Goal: Communication & Community: Participate in discussion

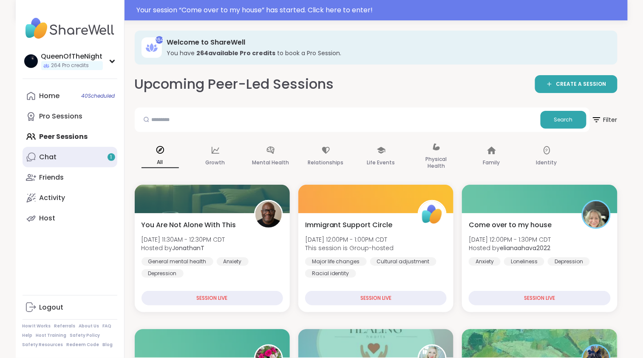
click at [89, 159] on link "Chat 1" at bounding box center [70, 157] width 95 height 20
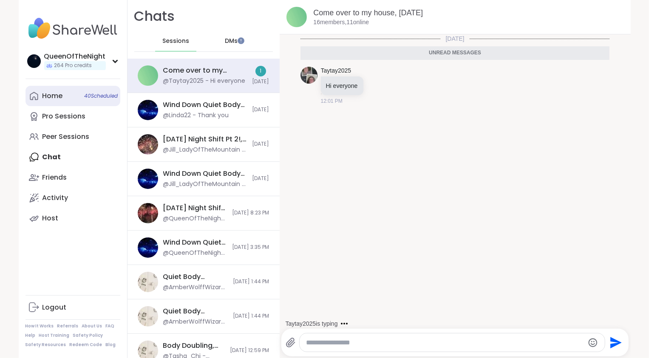
click at [60, 93] on link "Home 40 Scheduled" at bounding box center [72, 96] width 95 height 20
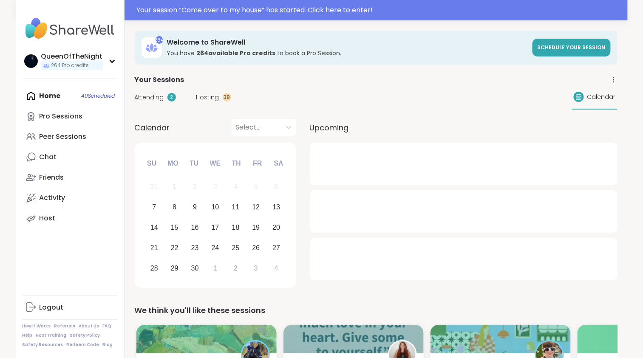
click at [210, 98] on span "Hosting" at bounding box center [207, 97] width 23 height 9
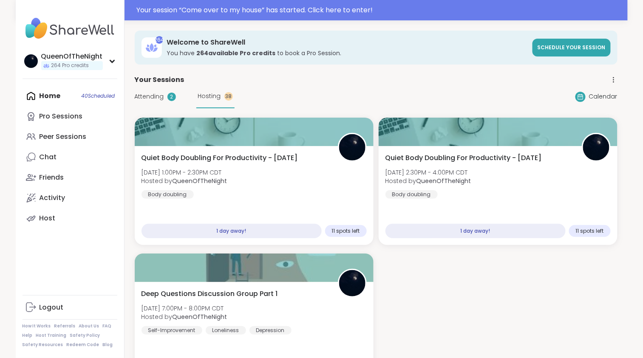
click at [156, 99] on span "Attending" at bounding box center [149, 96] width 29 height 9
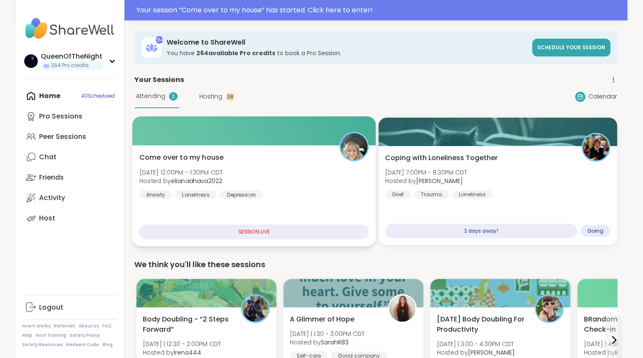
click at [288, 160] on div "Come over to my house [DATE] 12:00PM - 1:30PM CDT Hosted by elianaahava2022 Anx…" at bounding box center [254, 176] width 230 height 47
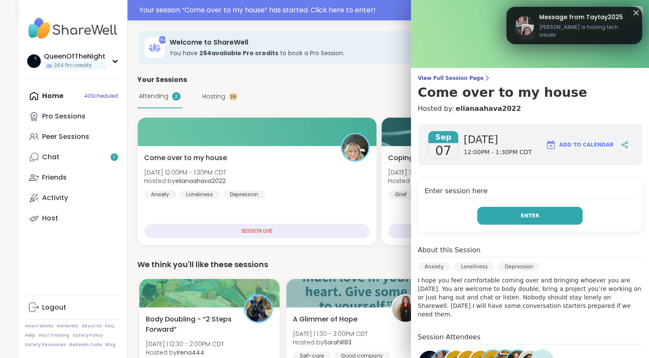
click at [319, 215] on span "Enter" at bounding box center [530, 216] width 19 height 8
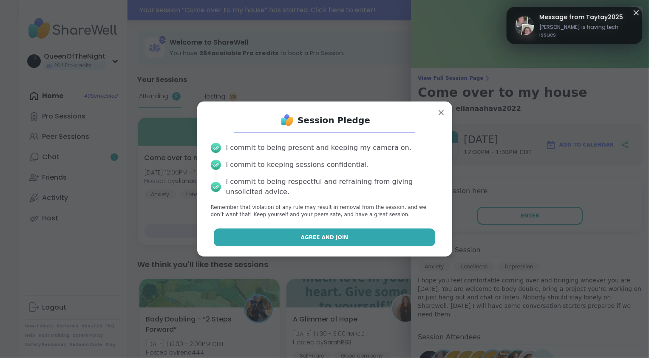
click at [319, 242] on button "Agree and Join" at bounding box center [324, 238] width 221 height 18
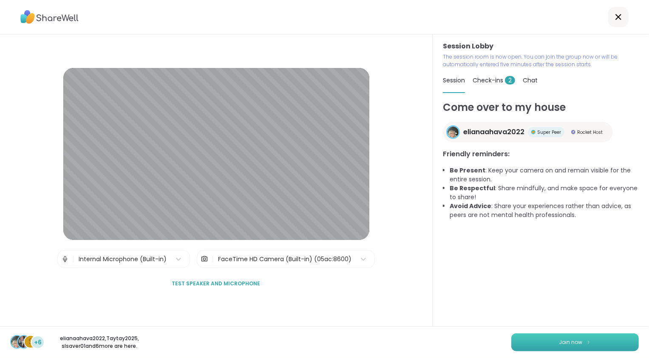
click at [319, 338] on span "Join now" at bounding box center [570, 343] width 23 height 8
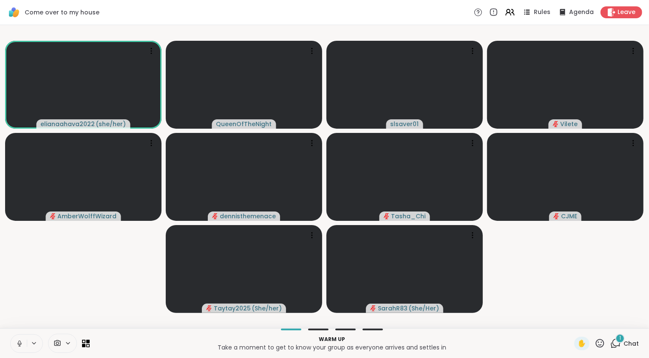
click at [17, 338] on icon at bounding box center [20, 344] width 8 height 8
click at [319, 338] on icon at bounding box center [615, 343] width 11 height 11
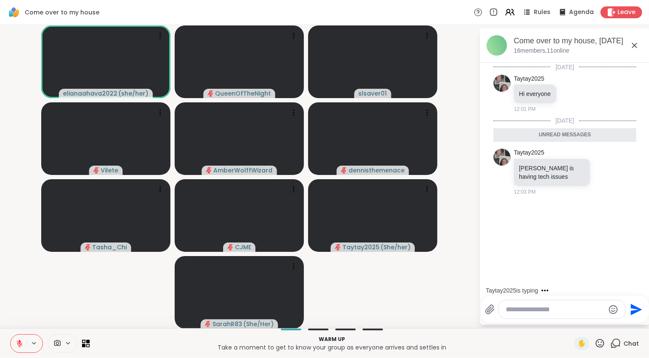
click at [319, 310] on textarea "Type your message" at bounding box center [555, 310] width 99 height 8
type textarea "**********"
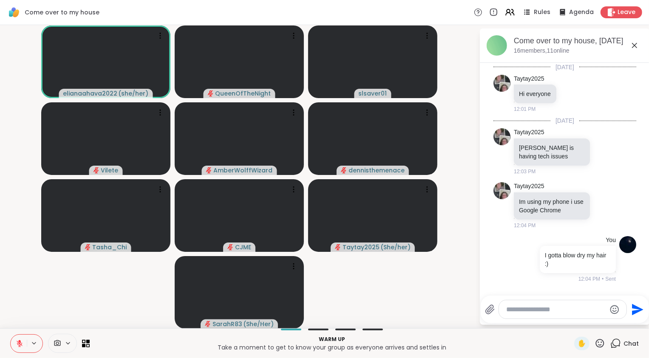
scroll to position [7, 0]
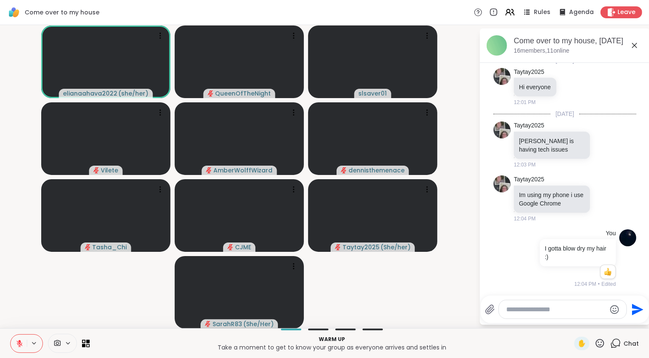
click at [18, 338] on icon at bounding box center [20, 344] width 8 height 8
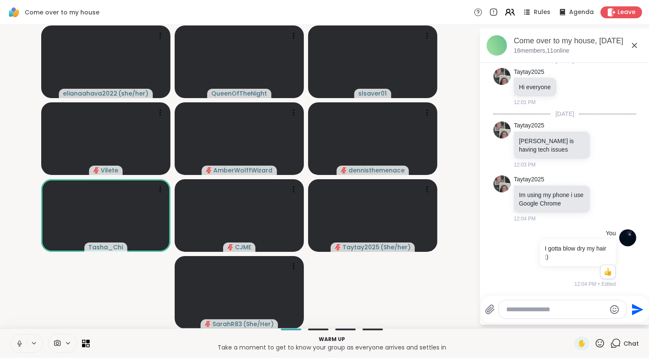
click at [319, 15] on icon at bounding box center [509, 12] width 11 height 11
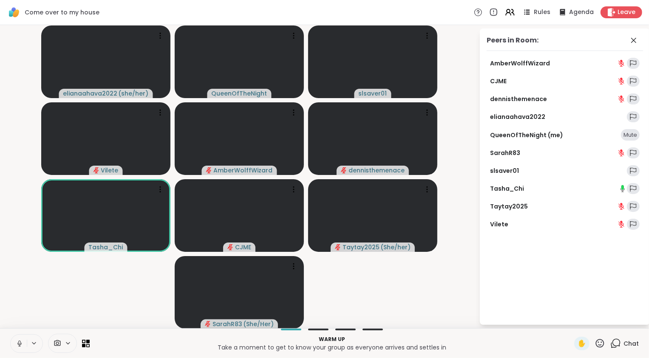
click at [23, 338] on icon at bounding box center [20, 344] width 8 height 8
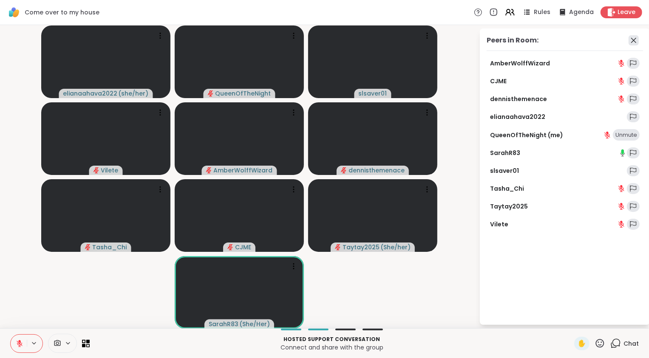
click at [319, 35] on icon at bounding box center [633, 40] width 10 height 10
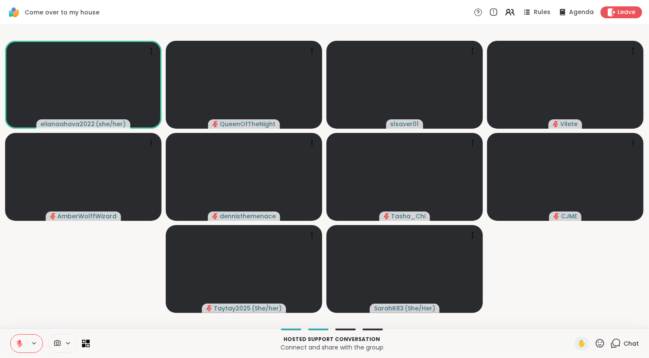
click at [18, 338] on icon at bounding box center [20, 344] width 8 height 8
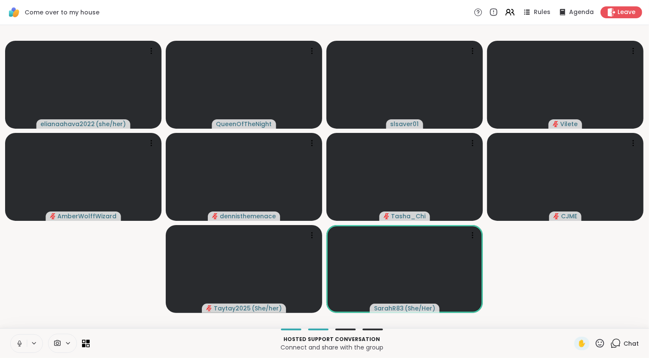
click at [18, 338] on icon at bounding box center [20, 344] width 8 height 8
click at [48, 280] on video-player-container "elianaahava2022 ( she/her ) QueenOfTheNight slsaver01 Vilete AmberWolffWizard d…" at bounding box center [324, 176] width 639 height 297
click at [79, 12] on span "Come over to my house" at bounding box center [62, 12] width 75 height 8
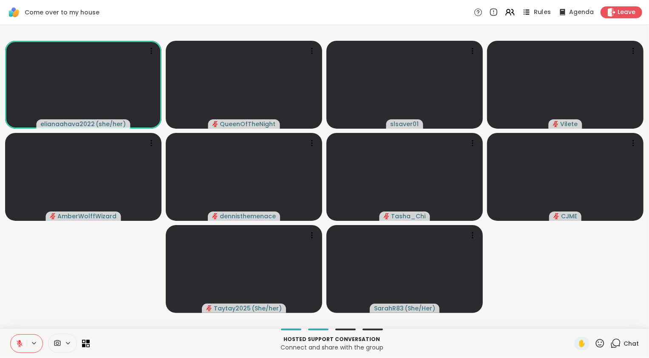
click at [319, 14] on span "Rules" at bounding box center [542, 12] width 17 height 9
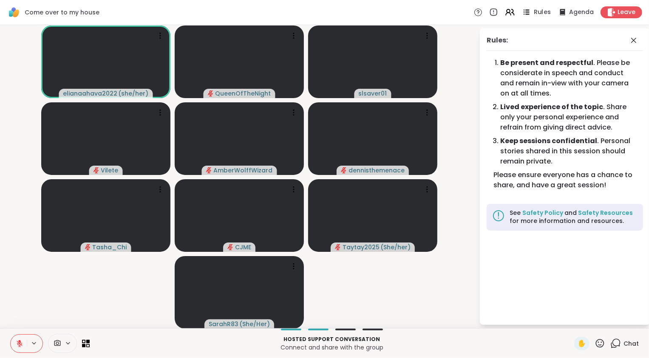
click at [319, 14] on span "Rules" at bounding box center [542, 12] width 17 height 9
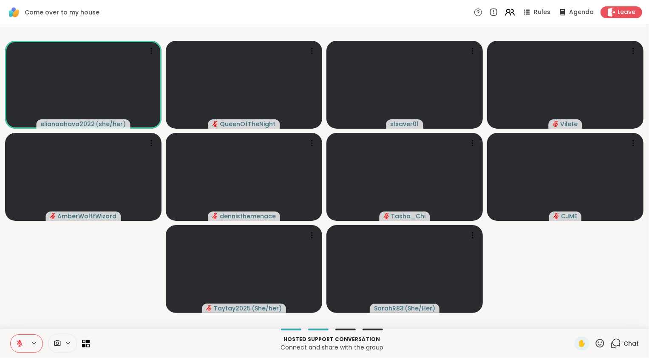
click at [319, 14] on icon at bounding box center [509, 12] width 11 height 11
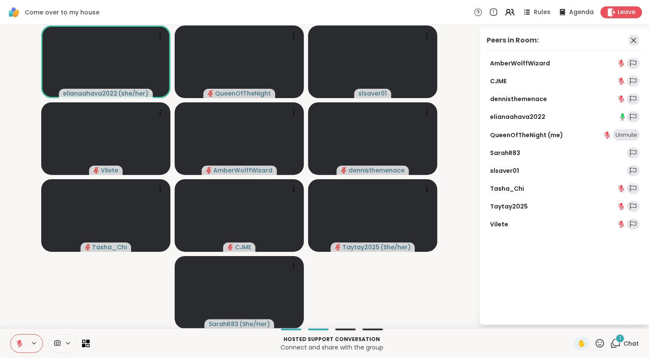
click at [319, 42] on icon at bounding box center [633, 40] width 10 height 10
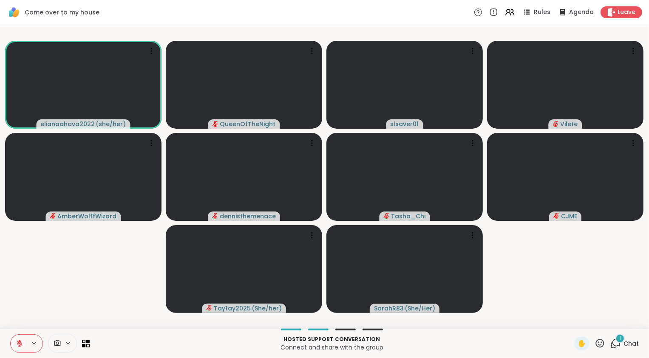
click at [319, 338] on icon at bounding box center [615, 343] width 11 height 11
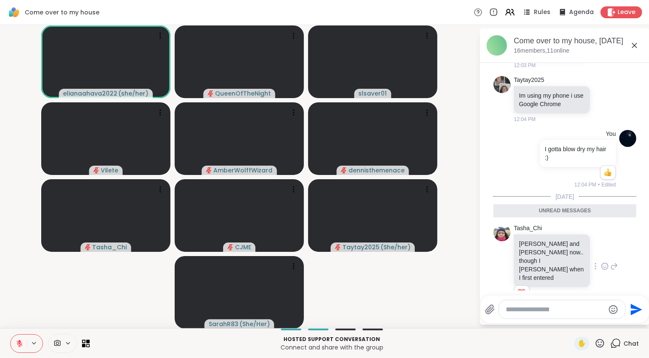
scroll to position [110, 0]
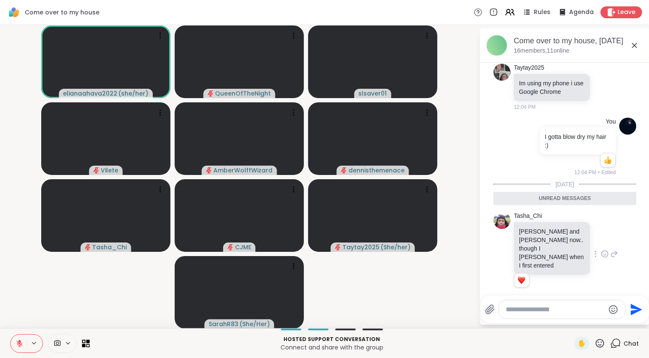
click at [319, 251] on icon at bounding box center [605, 254] width 8 height 8
click at [319, 237] on div "Select Reaction: Heart" at bounding box center [605, 241] width 8 height 8
click at [319, 311] on textarea "Type your message" at bounding box center [555, 310] width 99 height 8
click at [319, 292] on span "Share Well" at bounding box center [558, 287] width 64 height 8
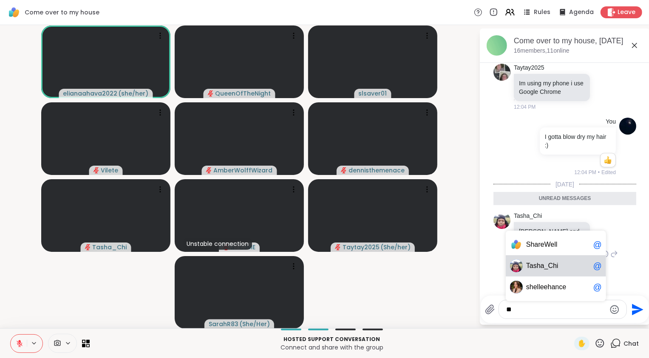
type textarea "*"
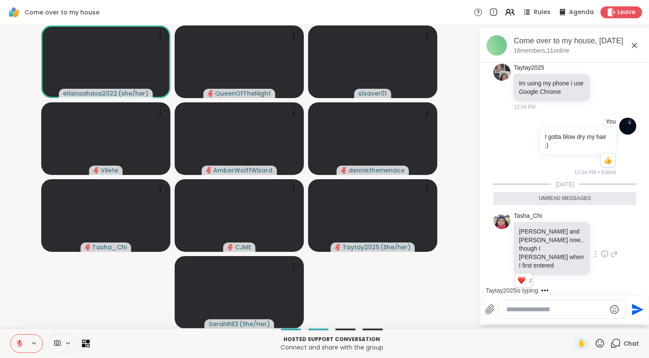
click at [319, 277] on video-player-container "elianaahava2022 ( she/her ) QueenOfTheNight slsaver01 Vilete AmberWolffWizard d…" at bounding box center [239, 176] width 469 height 297
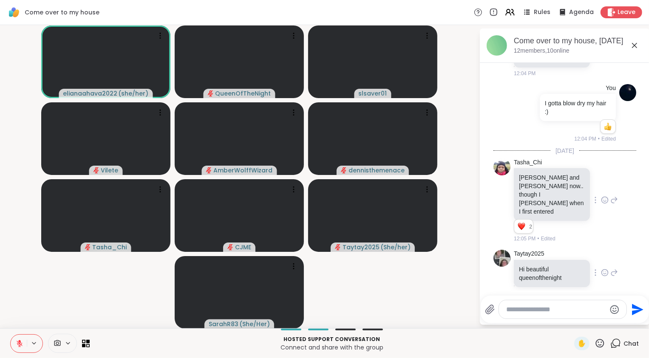
click at [319, 269] on icon at bounding box center [605, 273] width 8 height 8
click at [319, 255] on button "Select Reaction: Heart" at bounding box center [604, 259] width 17 height 17
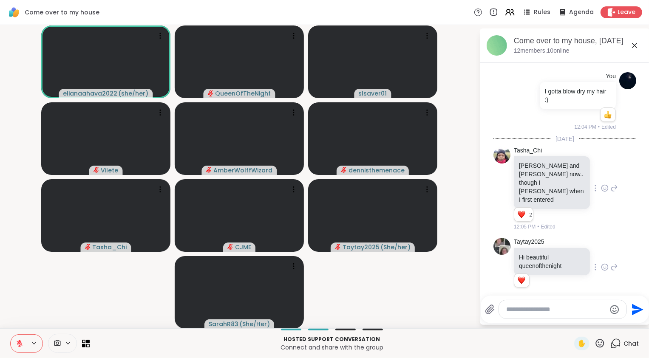
click at [319, 264] on icon at bounding box center [614, 267] width 6 height 6
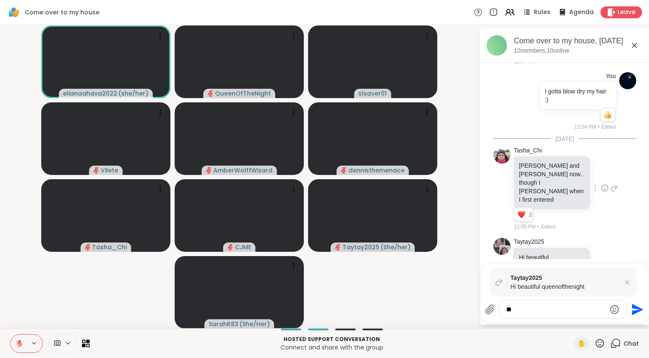
type textarea "***"
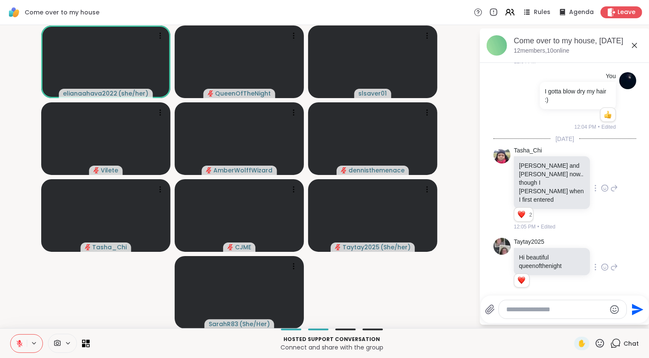
scroll to position [240, 0]
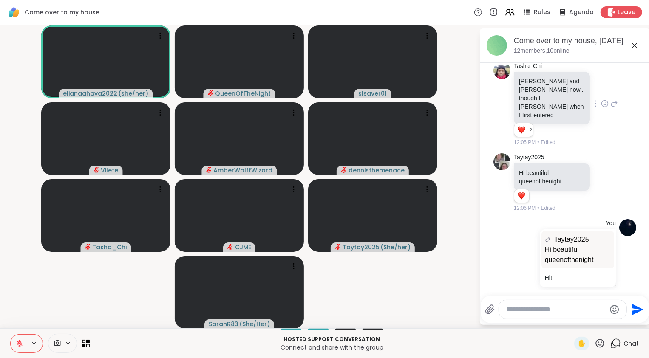
click at [319, 295] on video-player-container "elianaahava2022 ( she/her ) QueenOfTheNight slsaver01 Vilete AmberWolffWizard d…" at bounding box center [239, 176] width 469 height 297
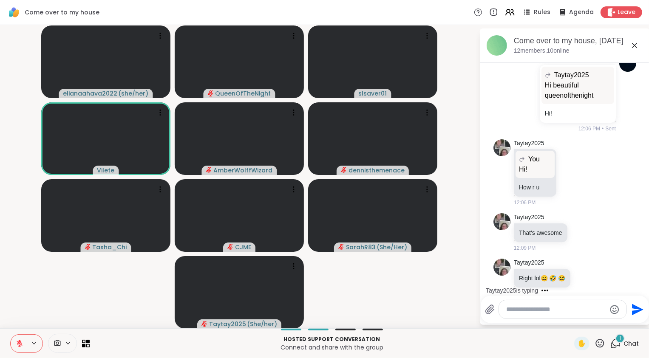
scroll to position [459, 0]
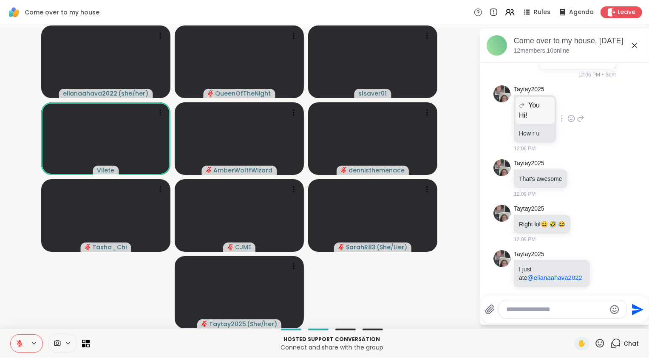
click at [319, 116] on icon at bounding box center [580, 119] width 6 height 6
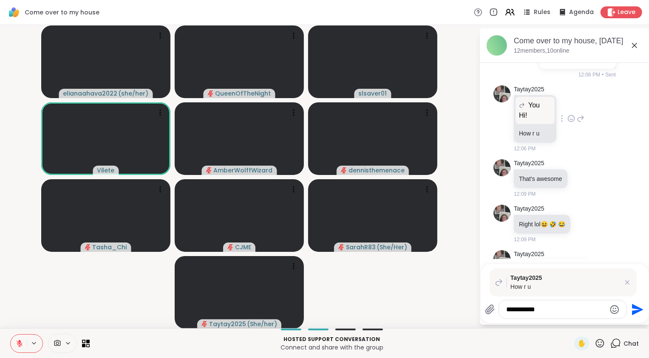
type textarea "**********"
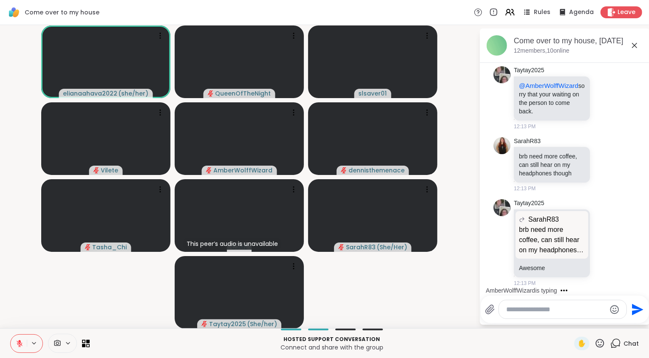
scroll to position [1042, 0]
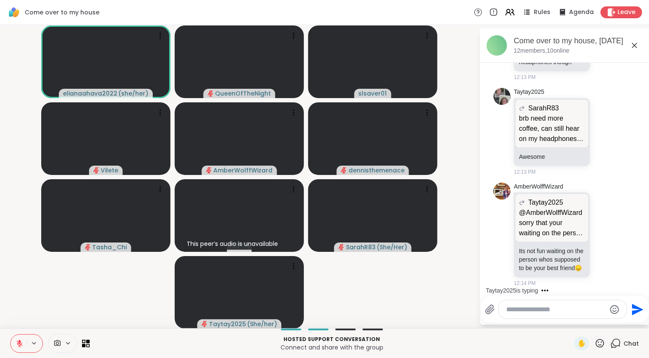
click at [18, 338] on icon at bounding box center [20, 344] width 6 height 6
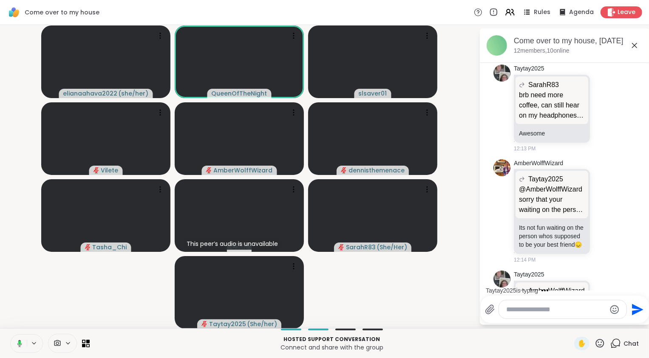
scroll to position [1136, 0]
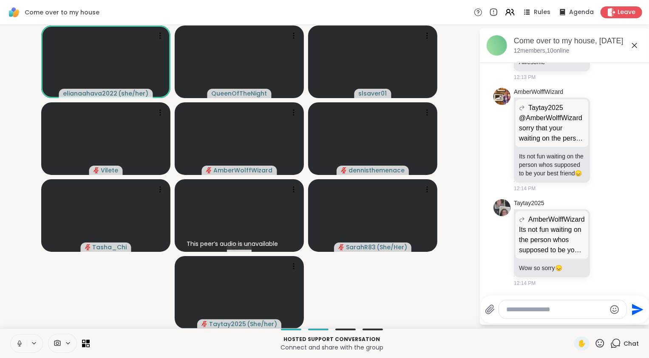
click at [20, 338] on icon at bounding box center [19, 343] width 2 height 4
click at [20, 338] on icon at bounding box center [19, 341] width 3 height 3
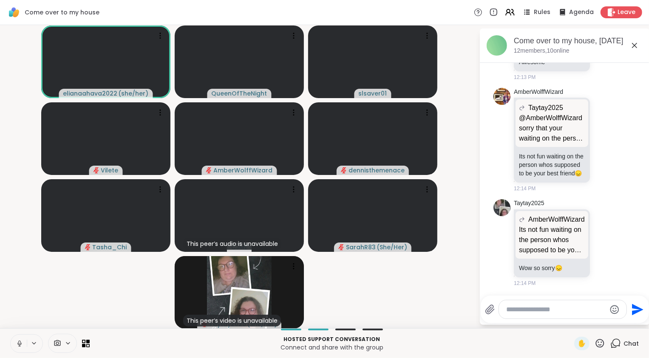
click at [26, 317] on video-player-container "elianaahava2022 ( she/her ) QueenOfTheNight slsaver01 Vilete AmberWolffWizard d…" at bounding box center [239, 176] width 469 height 297
click at [20, 338] on icon at bounding box center [19, 343] width 5 height 7
click at [63, 293] on video-player-container "elianaahava2022 ( she/her ) QueenOfTheNight slsaver01 Vilete AmberWolffWizard d…" at bounding box center [239, 176] width 469 height 297
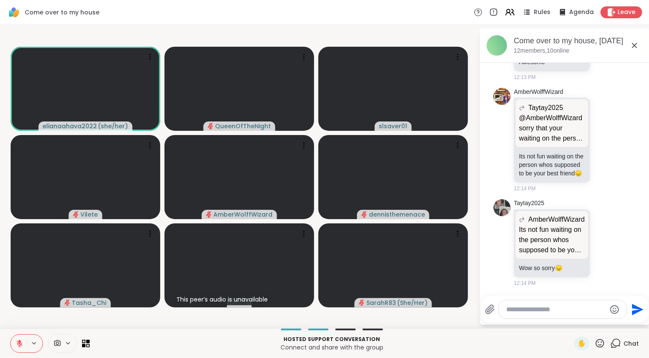
click at [16, 338] on icon at bounding box center [20, 344] width 8 height 8
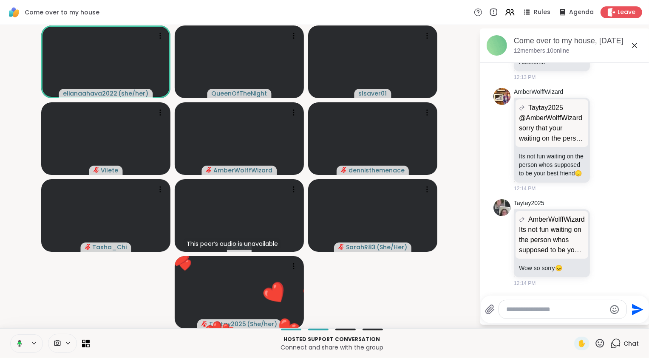
click at [28, 310] on video-player-container "elianaahava2022 ( she/her ) QueenOfTheNight slsaver01 Vilete AmberWolffWizard d…" at bounding box center [239, 176] width 469 height 297
click at [19, 338] on icon at bounding box center [20, 344] width 8 height 8
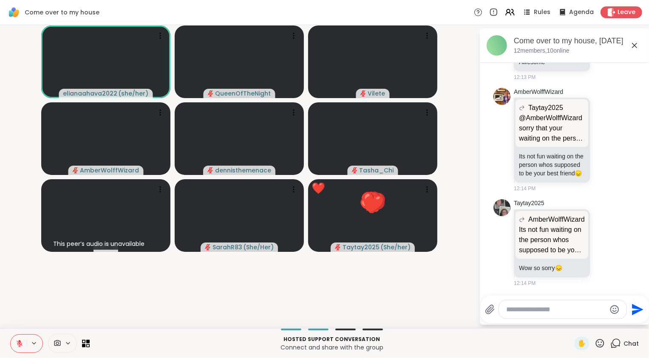
click at [52, 250] on div "This peer’s audio is unavailable" at bounding box center [99, 244] width 98 height 12
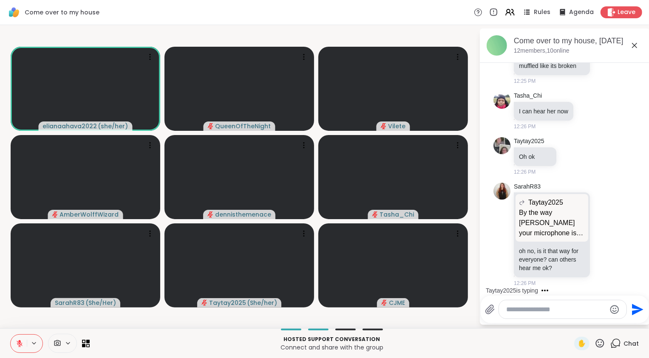
scroll to position [1817, 0]
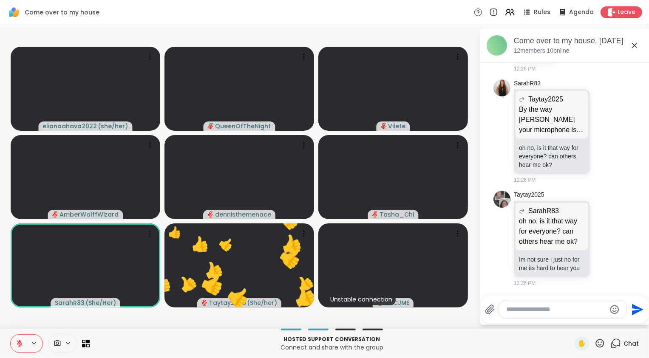
click at [319, 312] on textarea "Type your message" at bounding box center [556, 310] width 99 height 8
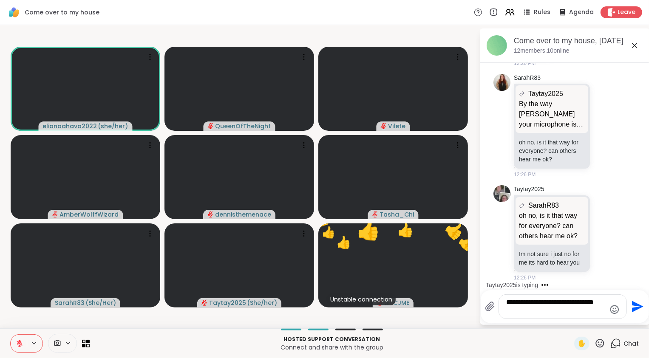
type textarea "**********"
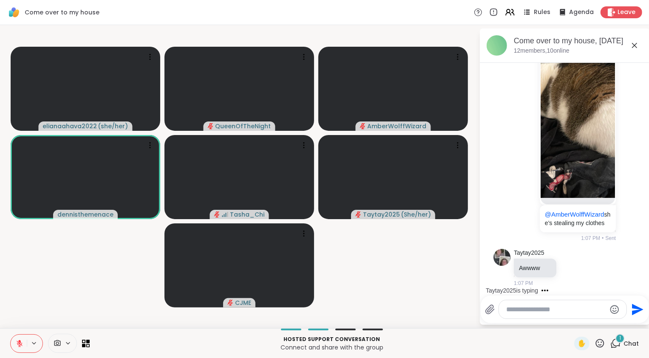
scroll to position [3674, 0]
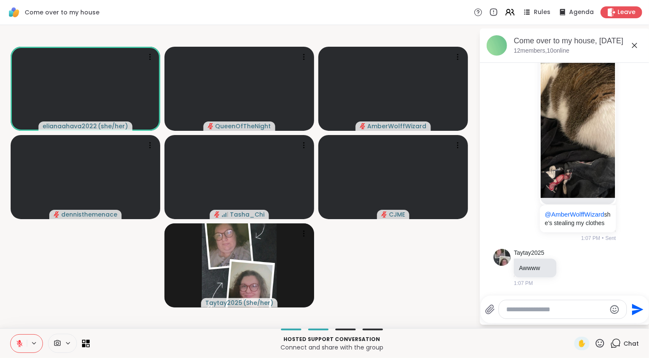
click at [62, 288] on video-player-container "elianaahava2022 ( she/her ) QueenOfTheNight AmberWolffWizard dennisthemenace Ta…" at bounding box center [239, 176] width 469 height 297
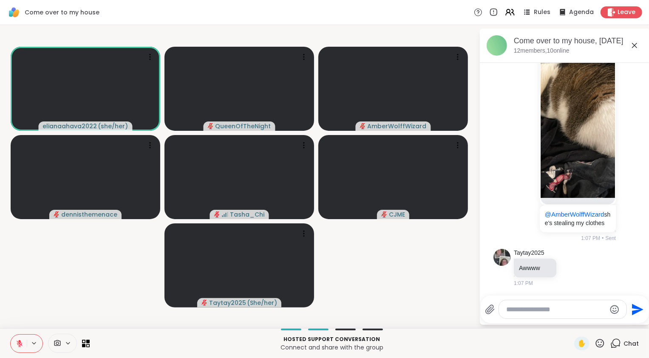
click at [17, 338] on icon at bounding box center [20, 344] width 8 height 8
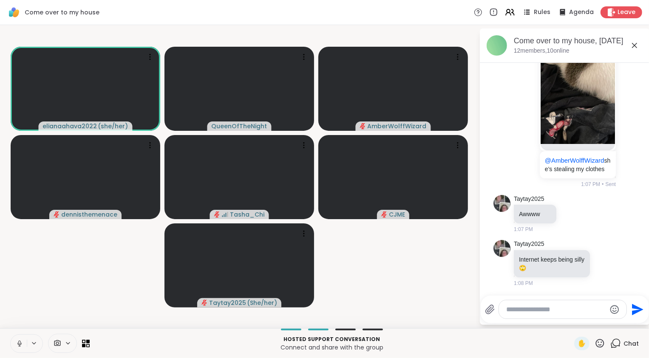
click at [19, 338] on icon at bounding box center [20, 344] width 8 height 8
click at [19, 338] on icon at bounding box center [19, 341] width 3 height 3
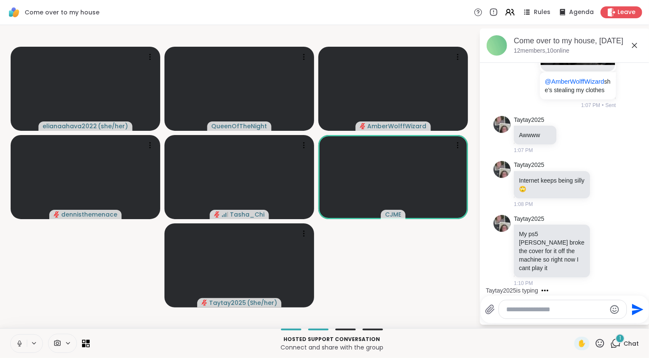
scroll to position [3798, 0]
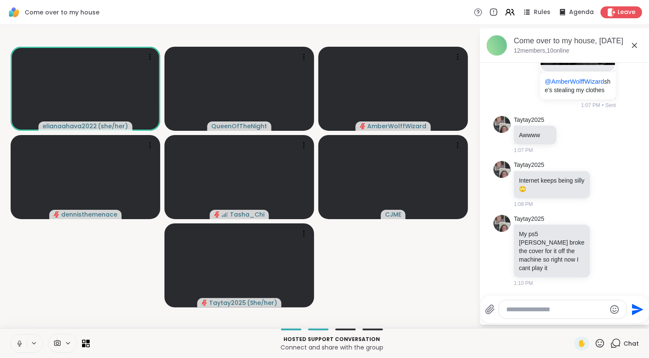
click at [18, 338] on icon at bounding box center [20, 344] width 8 height 8
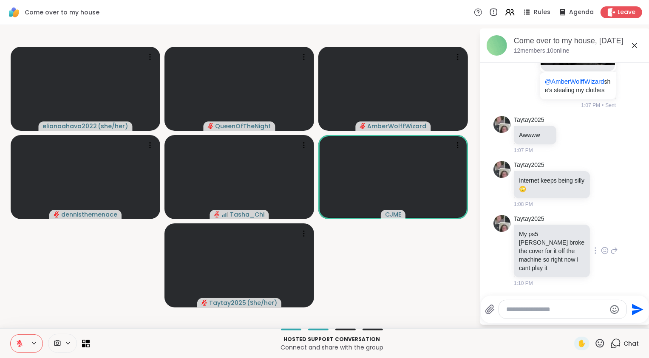
click at [319, 255] on icon at bounding box center [605, 250] width 8 height 8
click at [319, 241] on div "Select Reaction: Sad" at bounding box center [624, 237] width 8 height 8
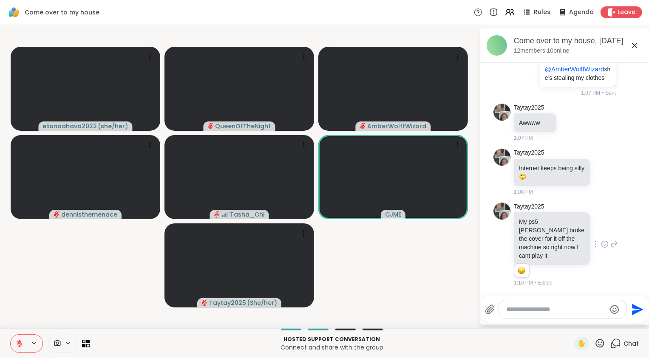
scroll to position [3810, 0]
click at [319, 252] on video-player-container "elianaahava2022 ( she/her ) QueenOfTheNight AmberWolffWizard dennisthemenace Ta…" at bounding box center [239, 176] width 469 height 297
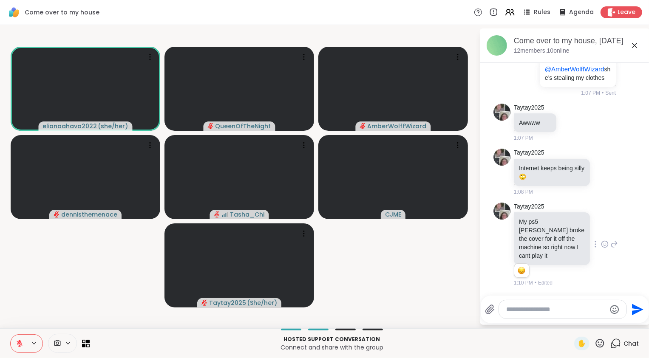
click at [64, 297] on video-player-container "elianaahava2022 ( she/her ) QueenOfTheNight AmberWolffWizard dennisthemenace Ta…" at bounding box center [239, 176] width 469 height 297
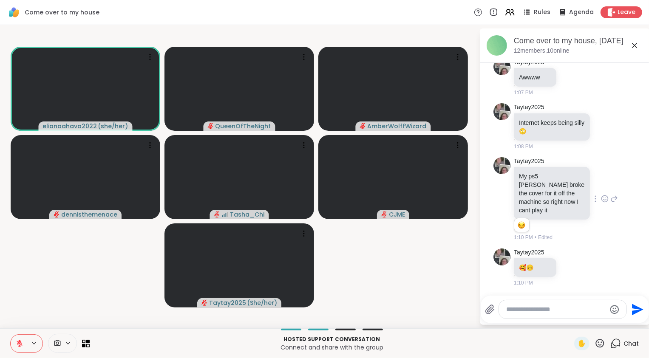
scroll to position [3855, 0]
click at [22, 338] on icon at bounding box center [20, 344] width 8 height 8
click at [21, 338] on icon at bounding box center [19, 343] width 4 height 3
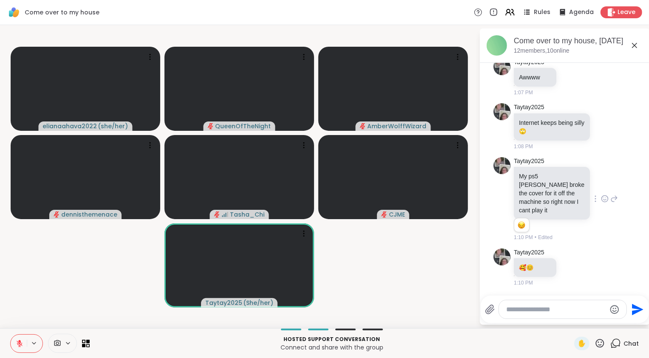
click at [19, 309] on video-player-container "elianaahava2022 ( she/her ) QueenOfTheNight AmberWolffWizard dennisthemenace Ta…" at bounding box center [239, 176] width 469 height 297
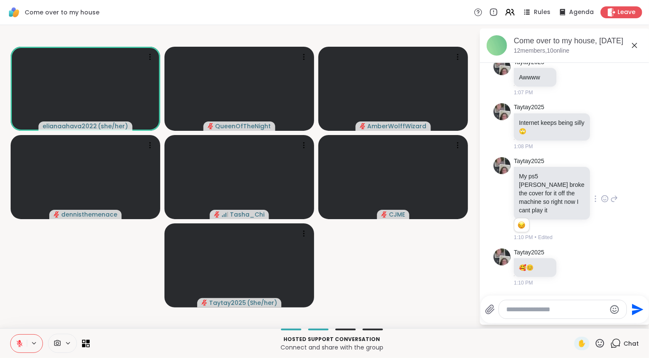
click at [20, 338] on icon at bounding box center [19, 341] width 3 height 3
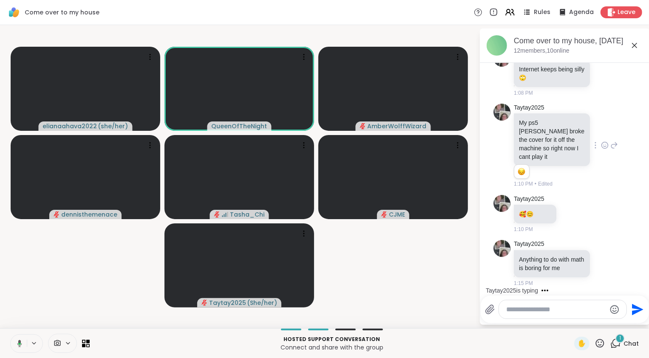
scroll to position [3918, 0]
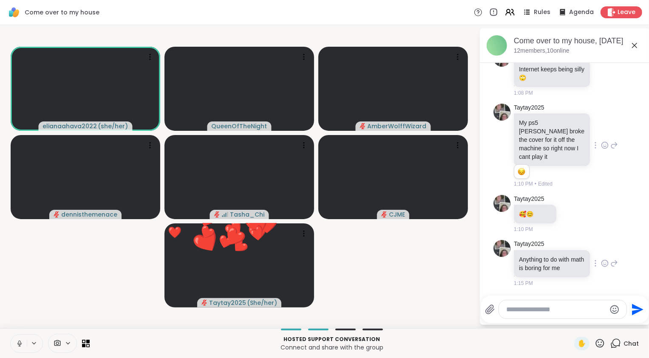
click at [319, 260] on icon at bounding box center [605, 263] width 6 height 6
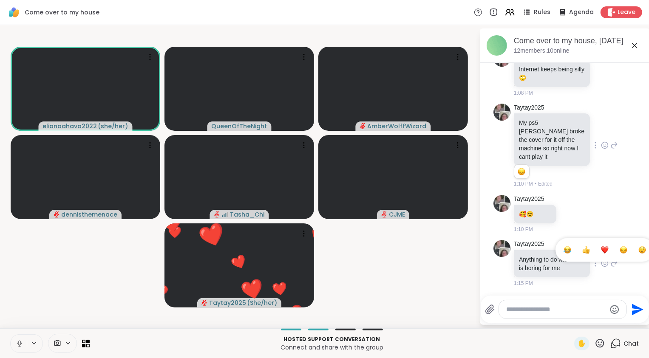
click at [319, 252] on button "Select Reaction: Heart" at bounding box center [604, 249] width 17 height 17
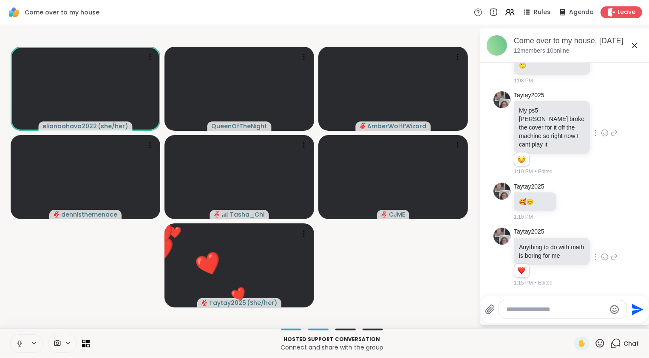
scroll to position [3930, 0]
click at [319, 280] on video-player-container "elianaahava2022 ( she/her ) QueenOfTheNight AmberWolffWizard dennisthemenace Ta…" at bounding box center [239, 176] width 469 height 297
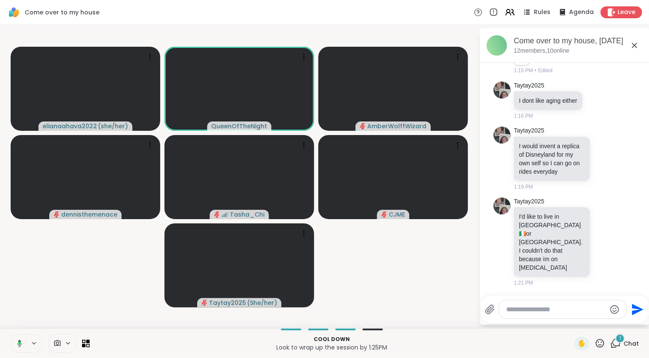
scroll to position [4142, 0]
click at [18, 338] on icon at bounding box center [18, 344] width 8 height 8
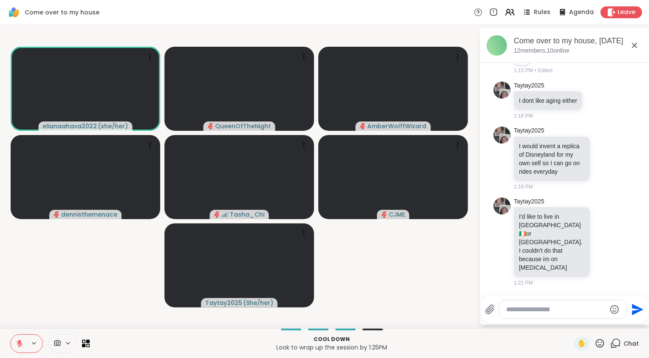
click at [23, 305] on video-player-container "elianaahava2022 ( she/her ) QueenOfTheNight AmberWolffWizard dennisthemenace Ta…" at bounding box center [239, 176] width 469 height 297
click at [22, 317] on video-player-container "elianaahava2022 ( she/her ) QueenOfTheNight AmberWolffWizard dennisthemenace Ta…" at bounding box center [239, 176] width 469 height 297
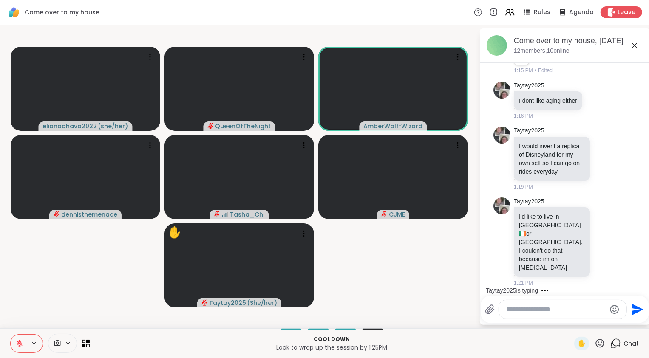
click at [38, 284] on video-player-container "elianaahava2022 ( she/her ) QueenOfTheNight AmberWolffWizard dennisthemenace Ta…" at bounding box center [239, 176] width 469 height 297
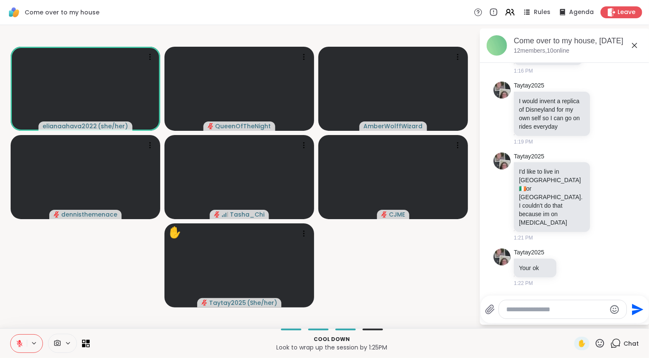
click at [20, 338] on icon at bounding box center [19, 341] width 3 height 3
click at [29, 249] on video-player-container "elianaahava2022 ( she/her ) QueenOfTheNight AmberWolffWizard dennisthemenace Ta…" at bounding box center [239, 176] width 469 height 297
click at [44, 277] on video-player-container "elianaahava2022 ( she/her ) QueenOfTheNight AmberWolffWizard dennisthemenace Ta…" at bounding box center [239, 176] width 469 height 297
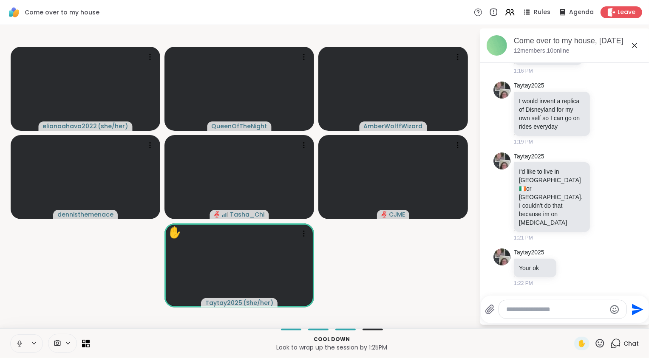
click at [22, 338] on icon at bounding box center [20, 344] width 8 height 8
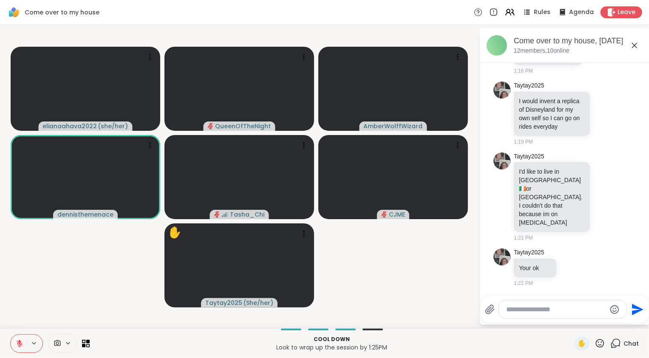
click at [28, 310] on video-player-container "elianaahava2022 ( she/her ) QueenOfTheNight AmberWolffWizard dennisthemenace Ta…" at bounding box center [239, 176] width 469 height 297
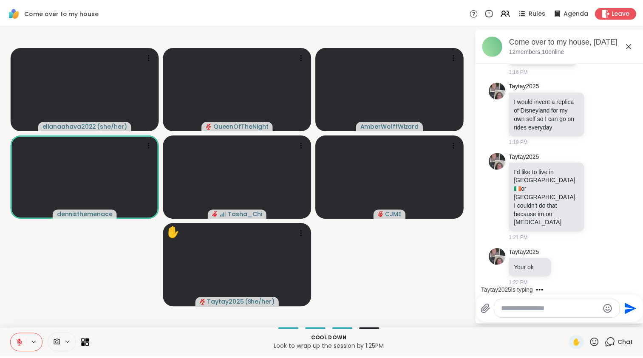
scroll to position [4232, 0]
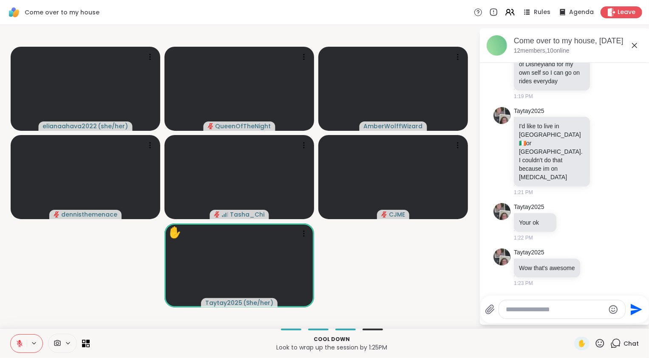
click at [17, 345] on icon at bounding box center [20, 344] width 8 height 8
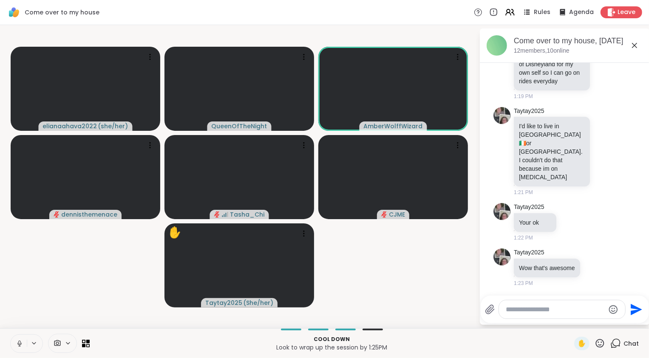
click at [21, 306] on video-player-container "elianaahava2022 ( she/her ) QueenOfTheNight AmberWolffWizard dennisthemenace Ta…" at bounding box center [239, 176] width 469 height 297
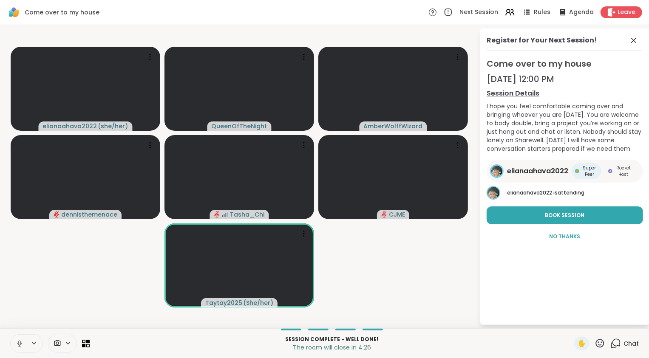
click at [19, 345] on icon at bounding box center [19, 343] width 4 height 3
click at [4, 273] on div "elianaahava2022 ( she/her ) QueenOfTheNight AmberWolffWizard dennisthemenace Ta…" at bounding box center [324, 176] width 649 height 303
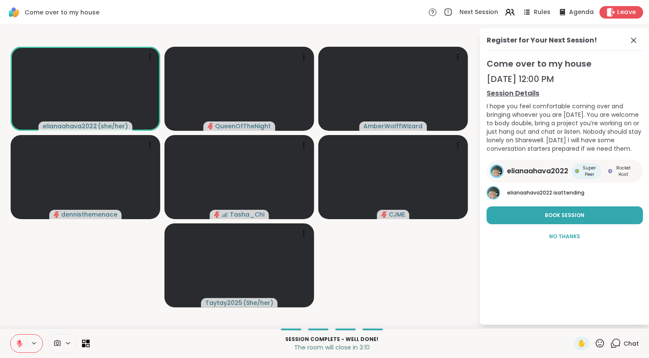
click at [619, 10] on span "Leave" at bounding box center [626, 12] width 19 height 9
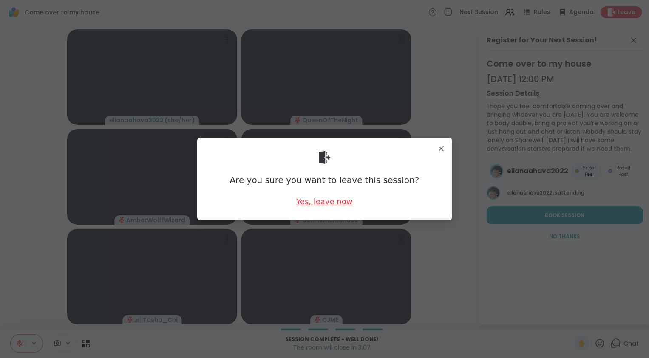
click at [319, 200] on div "Yes, leave now" at bounding box center [324, 201] width 56 height 11
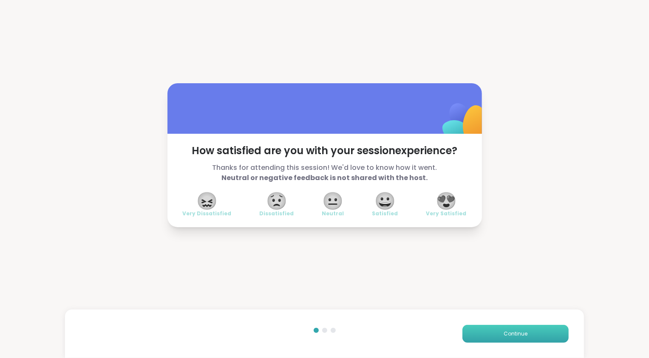
click at [518, 330] on button "Continue" at bounding box center [515, 334] width 106 height 18
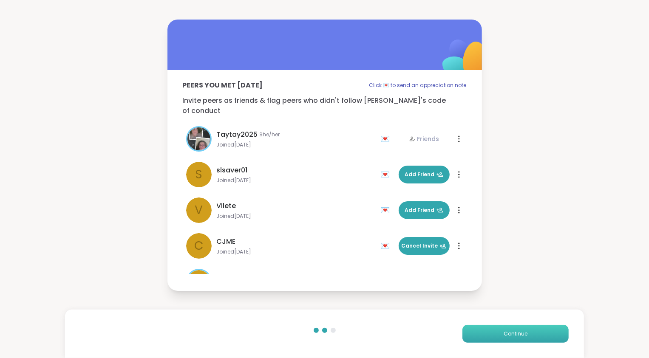
click at [518, 330] on button "Continue" at bounding box center [515, 334] width 106 height 18
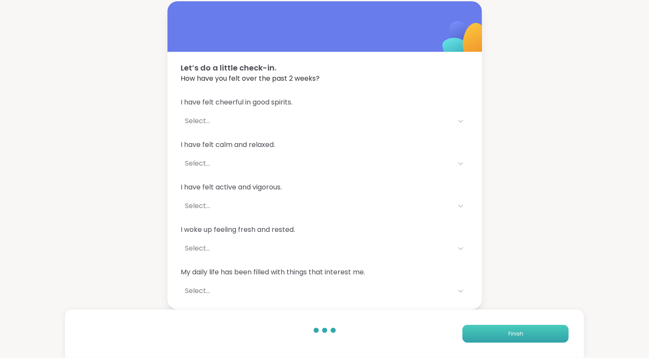
click at [518, 330] on button "Finish" at bounding box center [515, 334] width 106 height 18
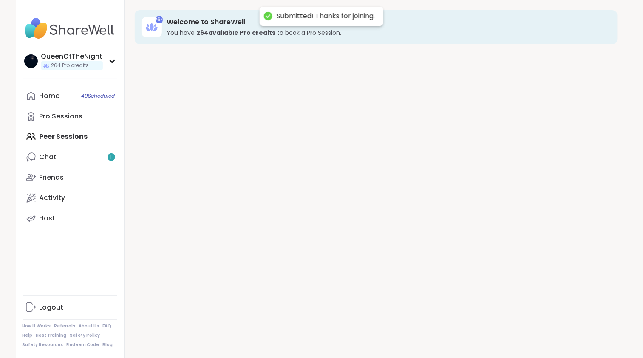
click at [518, 330] on div "264 Welcome to ShareWell You have 264 available Pro credit s to book a Pro Sess…" at bounding box center [376, 179] width 503 height 358
